Goal: Information Seeking & Learning: Learn about a topic

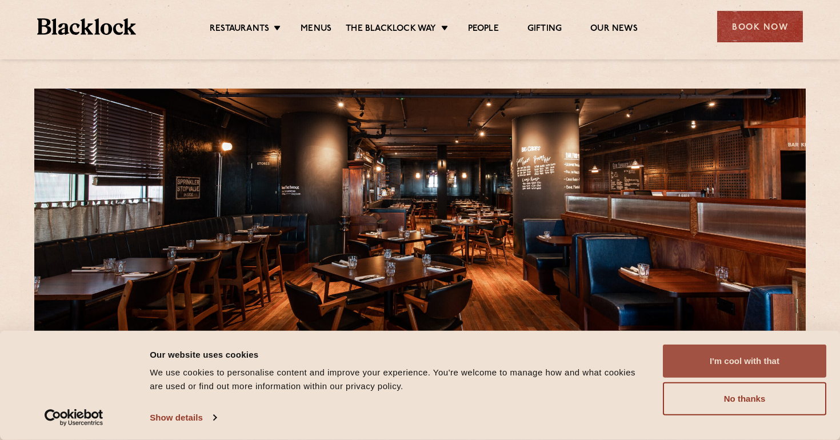
click at [725, 362] on button "I'm cool with that" at bounding box center [744, 360] width 163 height 33
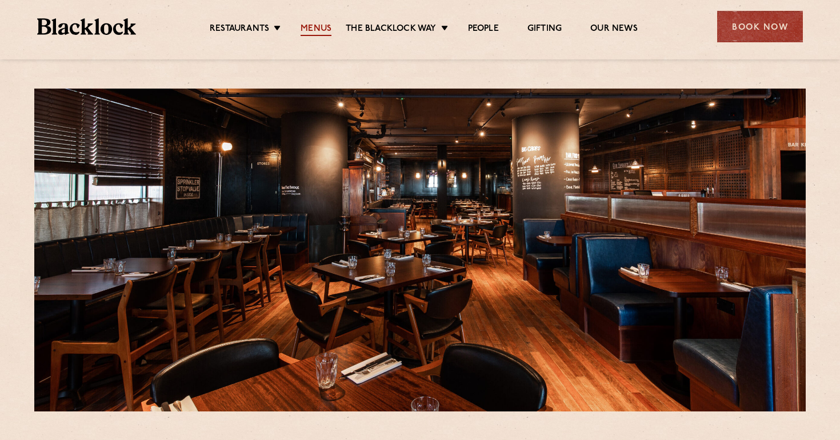
click at [308, 25] on link "Menus" at bounding box center [315, 29] width 31 height 13
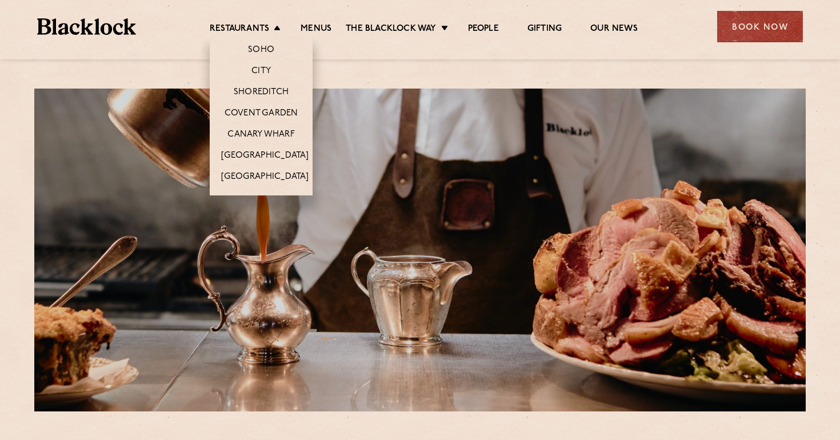
click at [261, 127] on li "Canary Wharf" at bounding box center [261, 133] width 103 height 21
click at [260, 130] on link "Canary Wharf" at bounding box center [260, 135] width 67 height 13
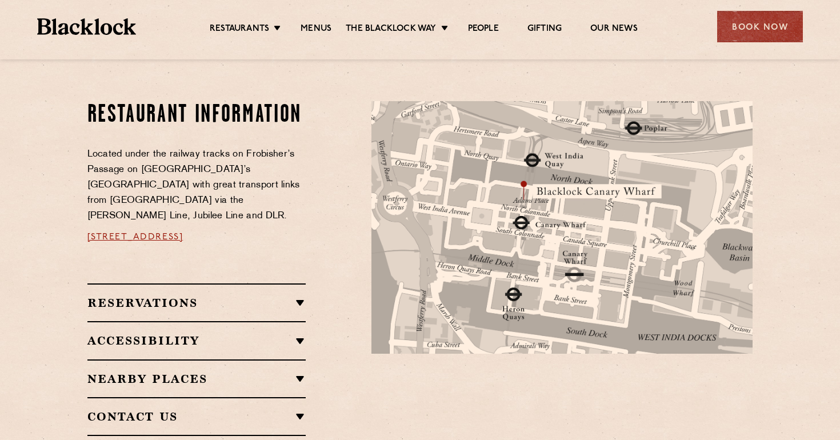
scroll to position [733, 0]
